Goal: Task Accomplishment & Management: Manage account settings

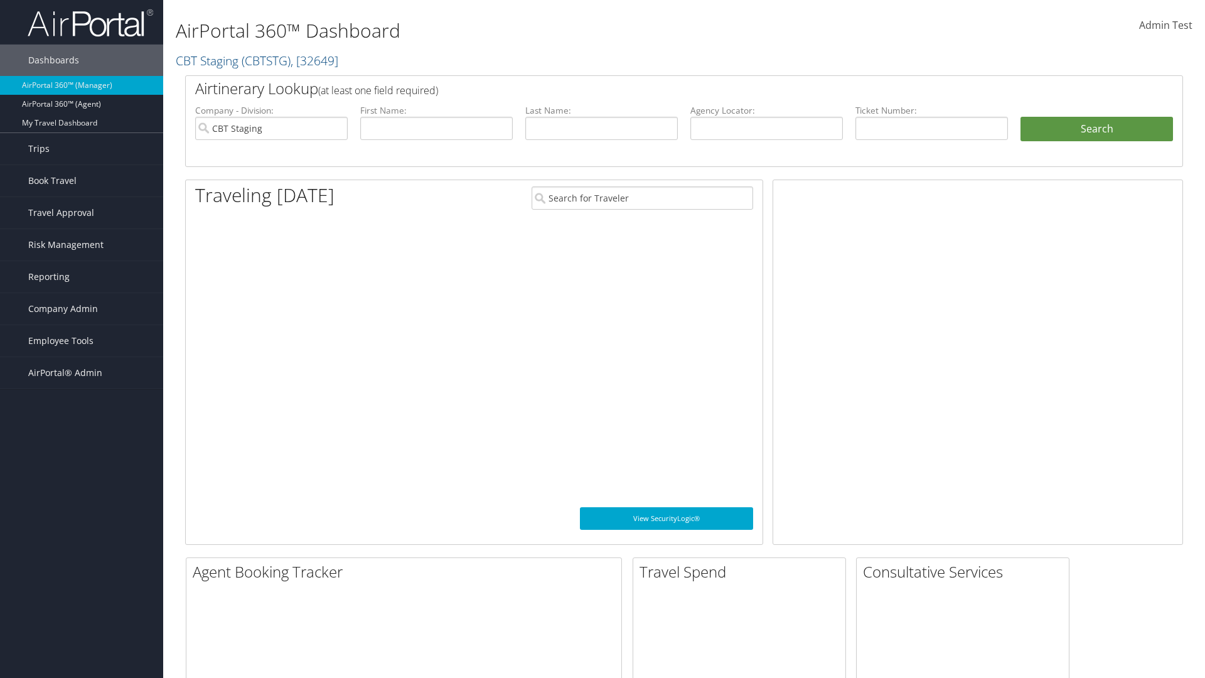
click at [82, 309] on span "Company Admin" at bounding box center [63, 308] width 70 height 31
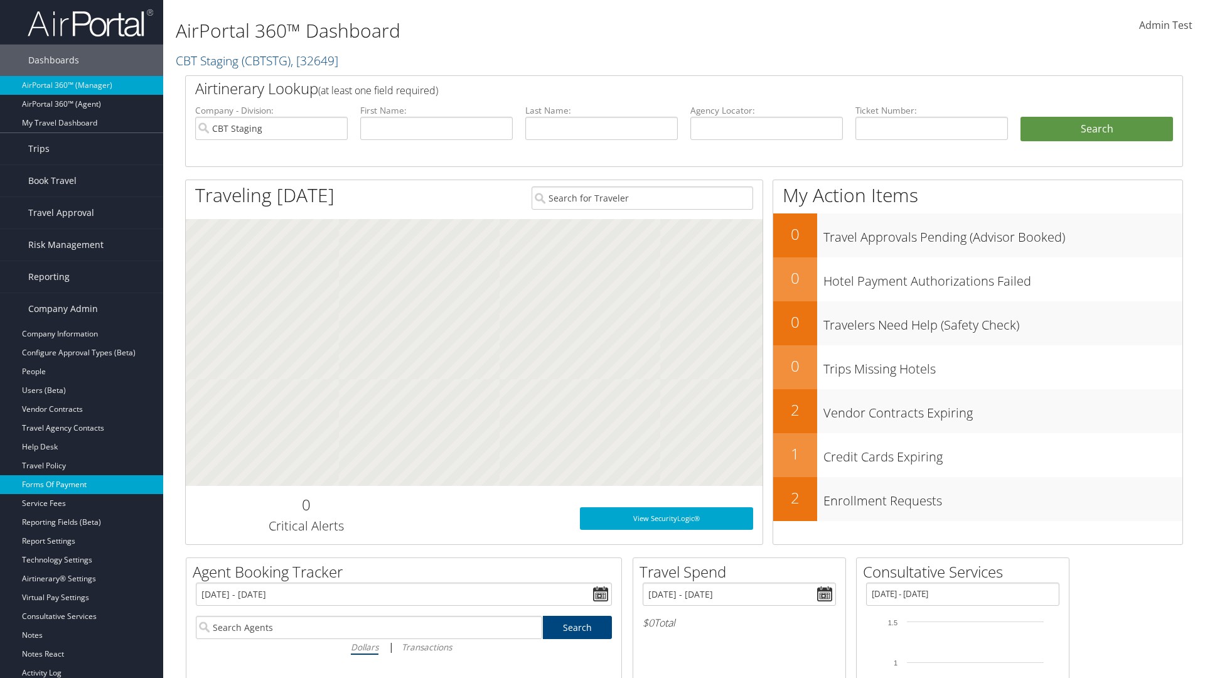
click at [82, 484] on link "Forms Of Payment" at bounding box center [81, 484] width 163 height 19
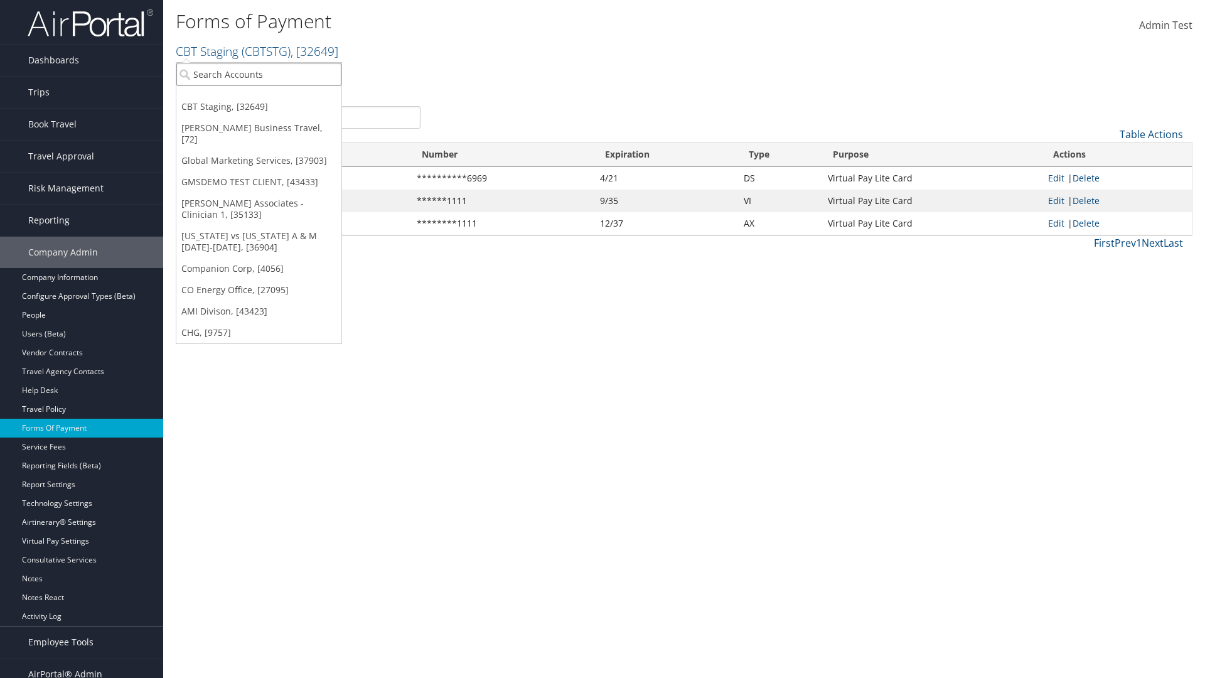
click at [258, 74] on input "search" at bounding box center [258, 74] width 165 height 23
type input "Global Marketing Services"
click at [270, 97] on div "Global Marketing Services (301946), [37903]" at bounding box center [270, 97] width 202 height 11
